Goal: Check status: Check status

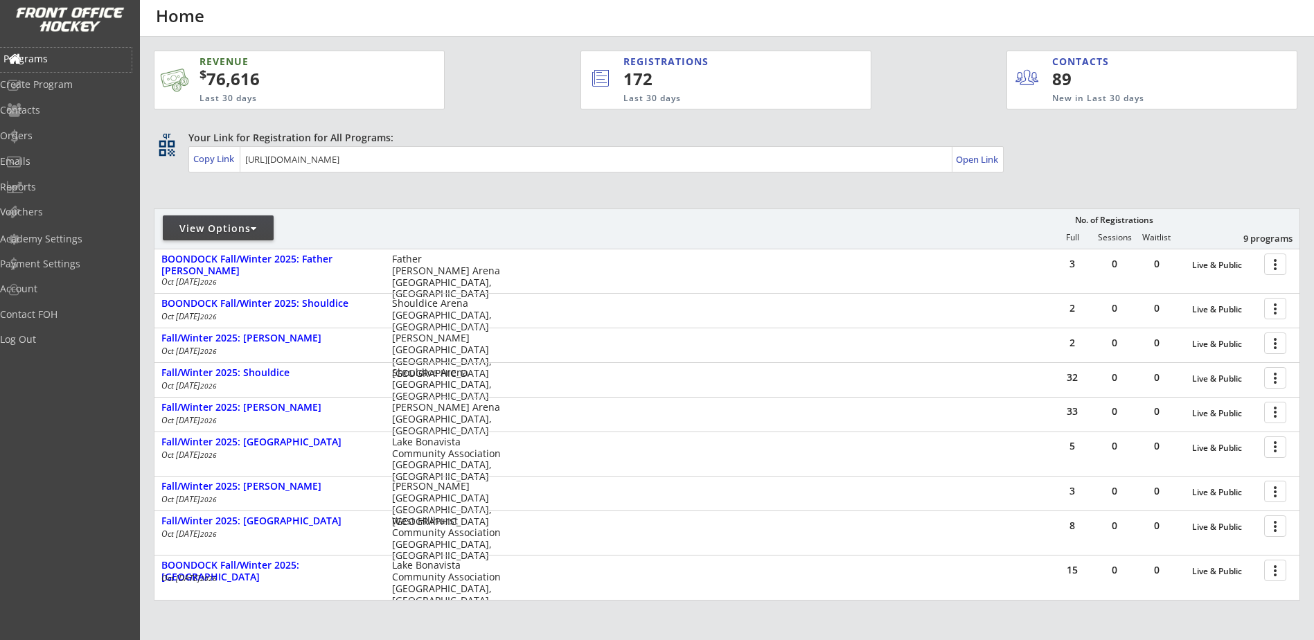
click at [67, 62] on div "Programs" at bounding box center [65, 59] width 125 height 10
click at [55, 135] on div "Orders" at bounding box center [65, 136] width 125 height 10
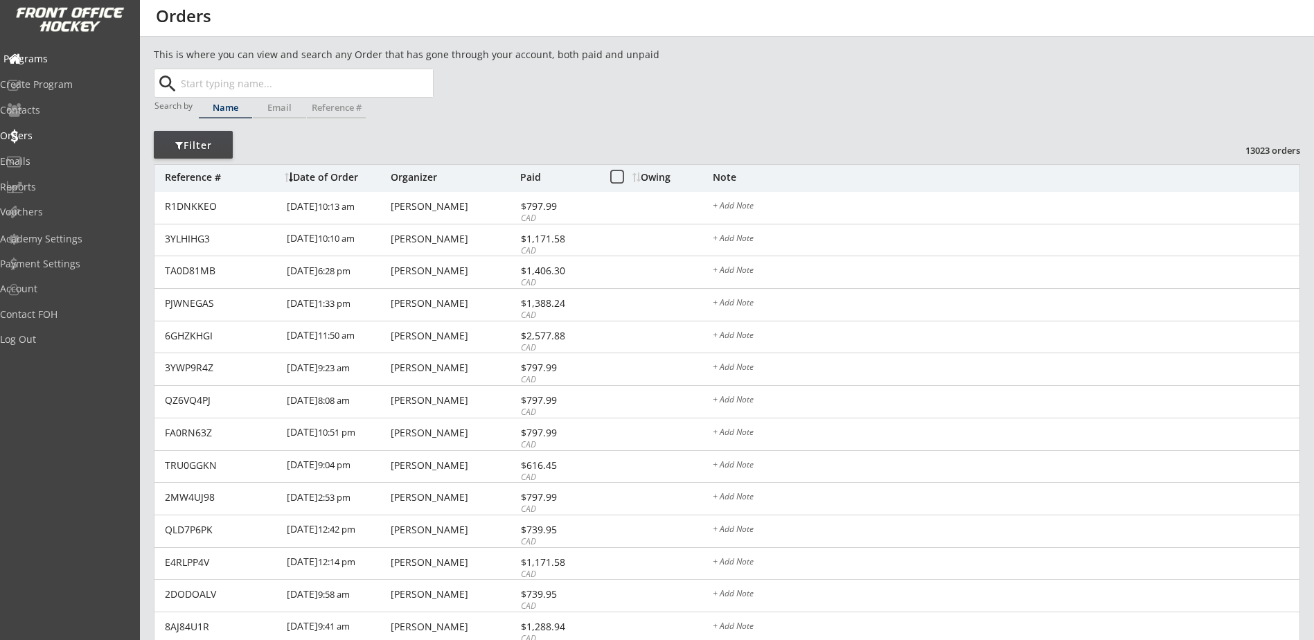
click at [75, 57] on div "Programs" at bounding box center [65, 59] width 125 height 10
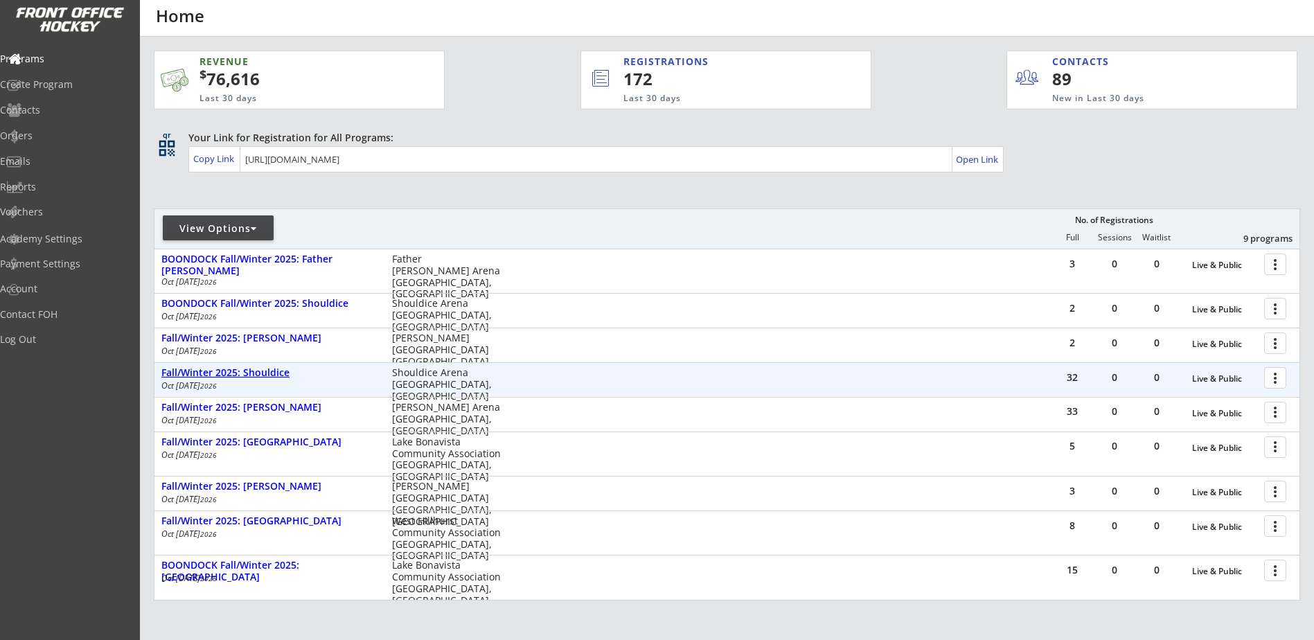
click at [267, 378] on div "Fall/Winter 2025: Shouldice" at bounding box center [269, 373] width 216 height 12
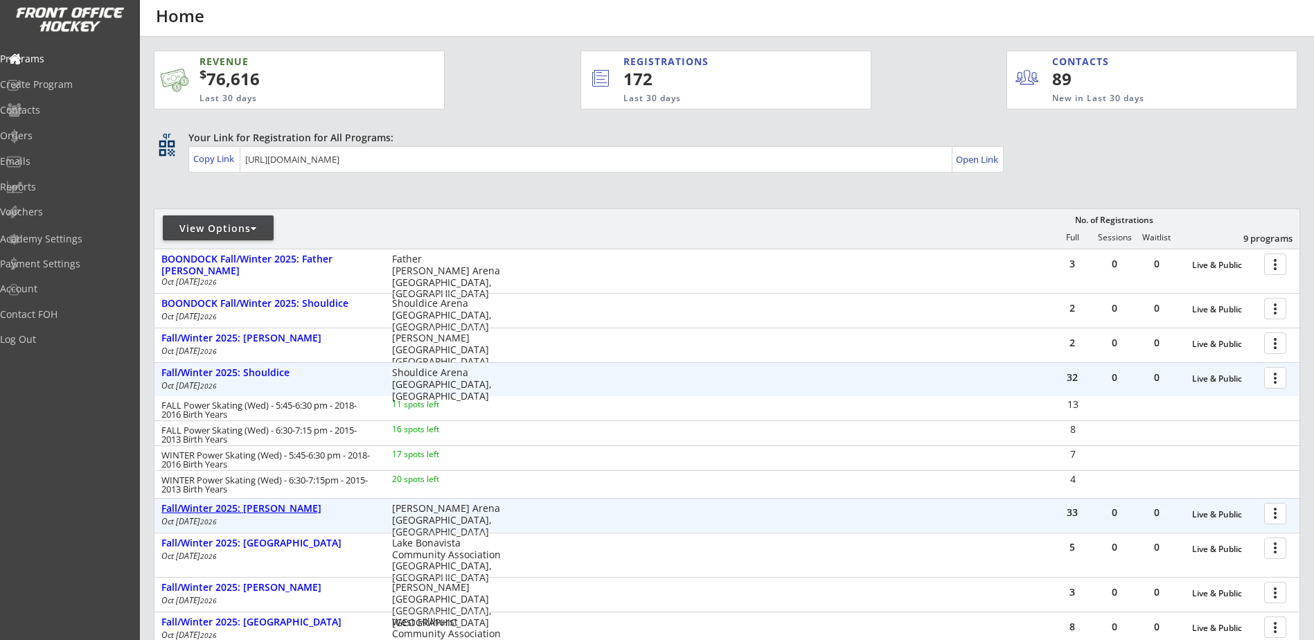
click at [274, 510] on div "Fall/Winter 2025: [PERSON_NAME]" at bounding box center [269, 509] width 216 height 12
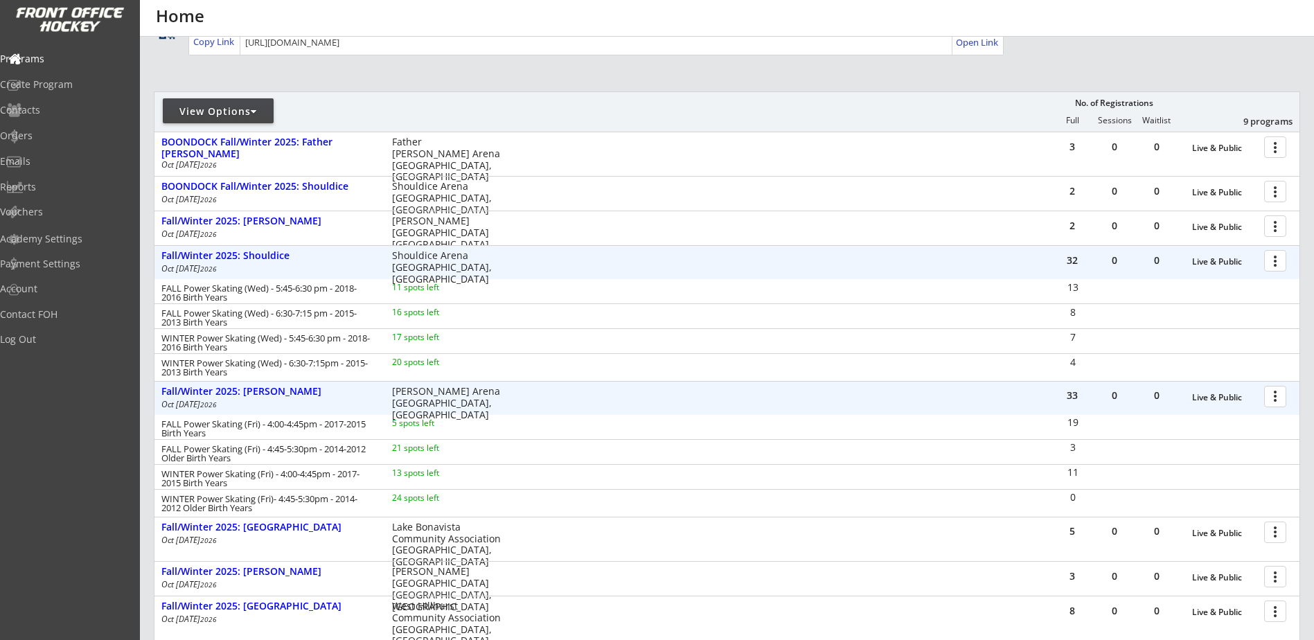
scroll to position [161, 0]
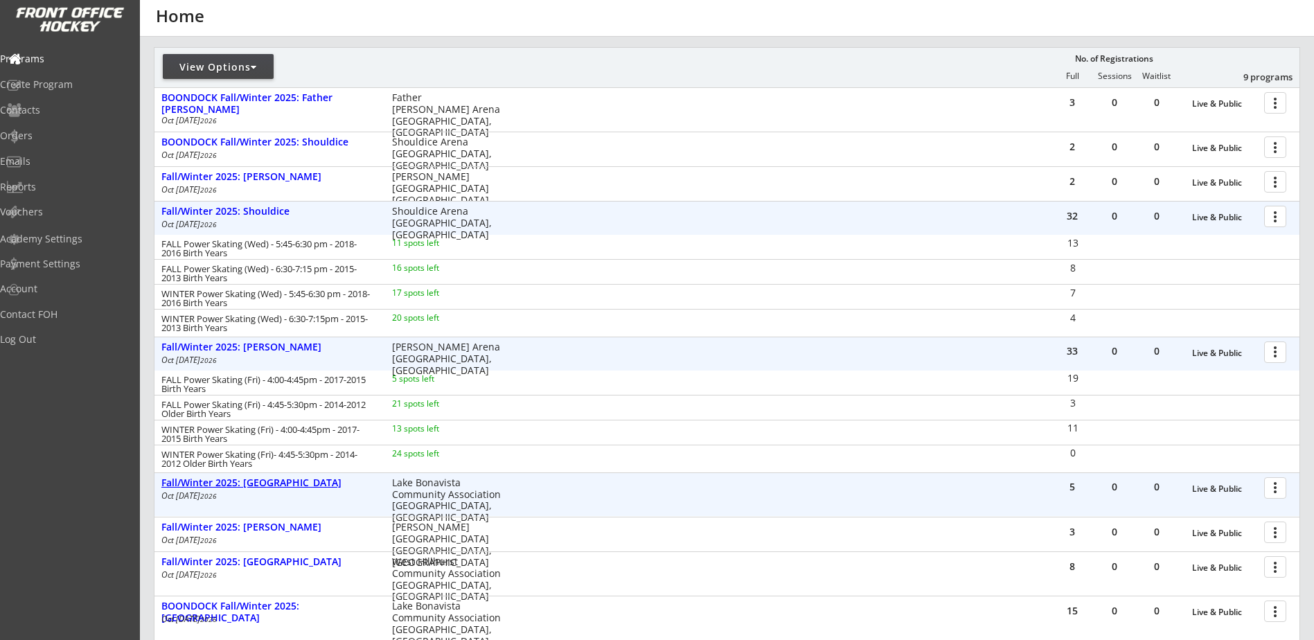
click at [287, 479] on div "Fall/Winter 2025: [GEOGRAPHIC_DATA]" at bounding box center [269, 483] width 216 height 12
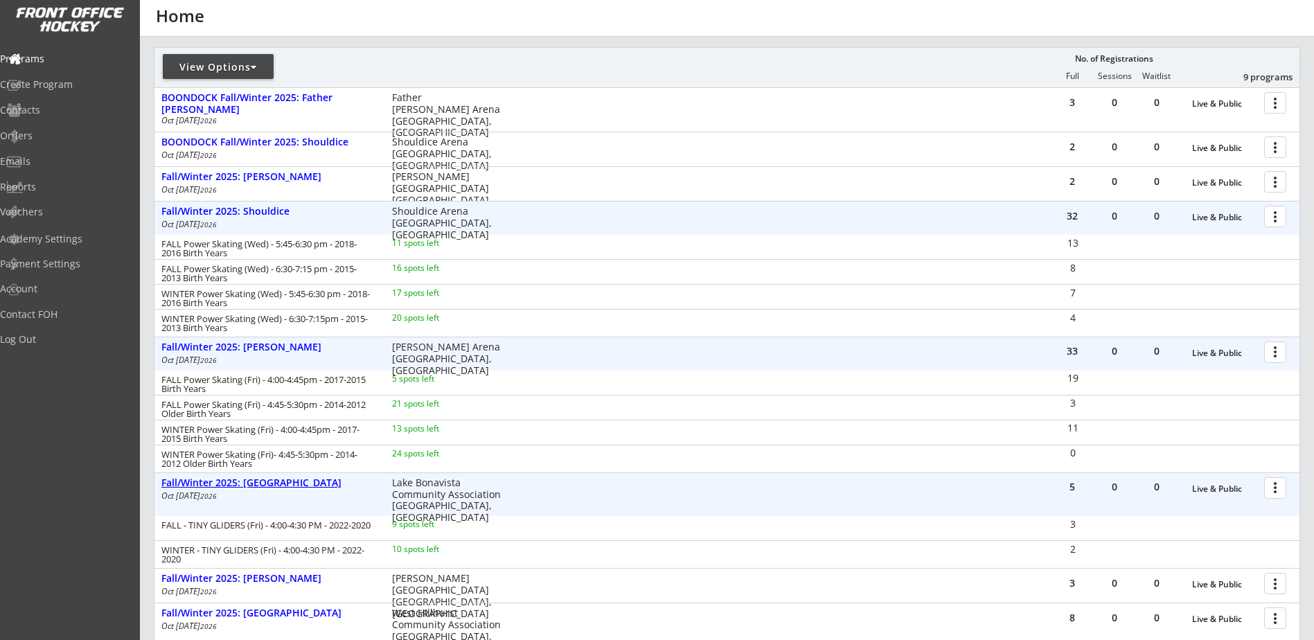
click at [287, 479] on div "Fall/Winter 2025: [GEOGRAPHIC_DATA]" at bounding box center [269, 483] width 216 height 12
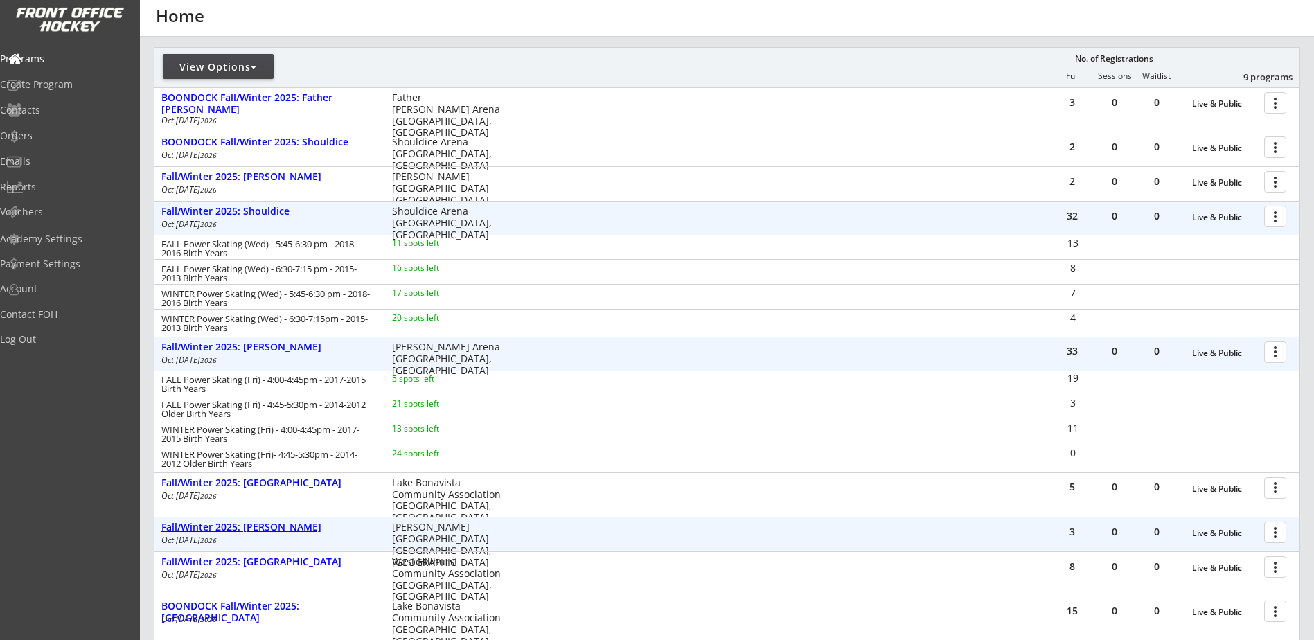
click at [281, 523] on div "Fall/Winter 2025: [PERSON_NAME]" at bounding box center [269, 528] width 216 height 12
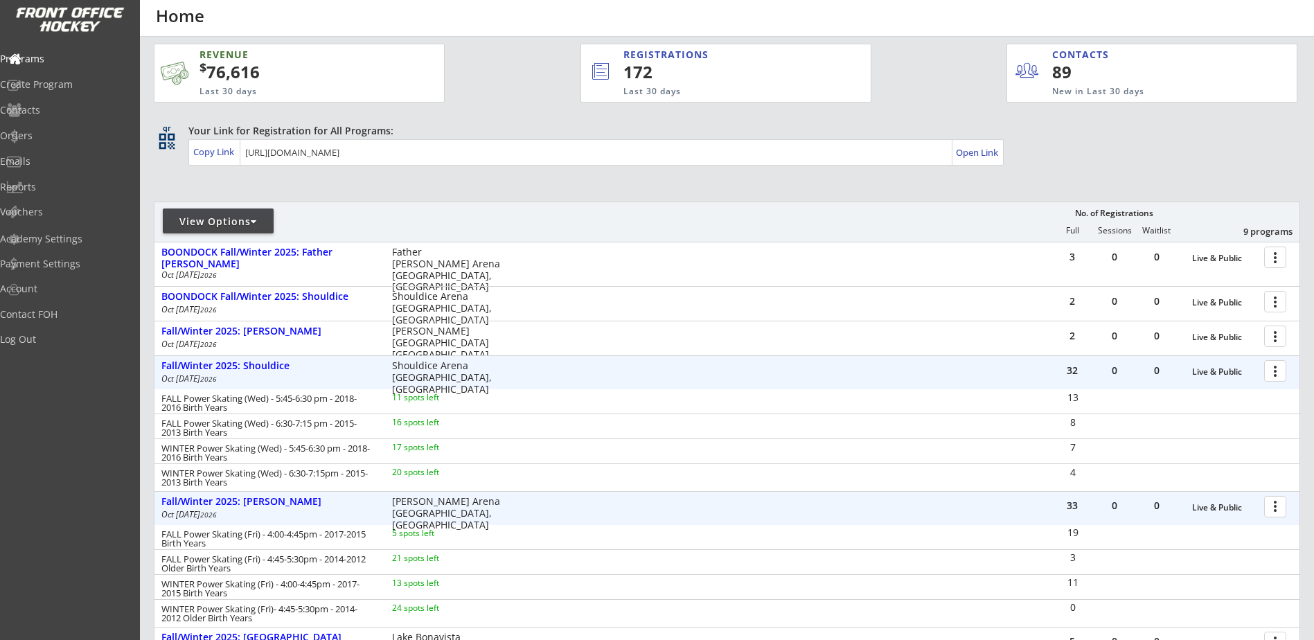
scroll to position [0, 0]
